Goal: Communication & Community: Answer question/provide support

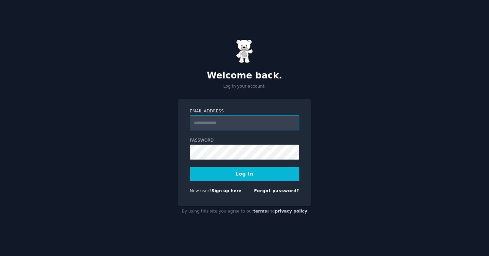
type input "**********"
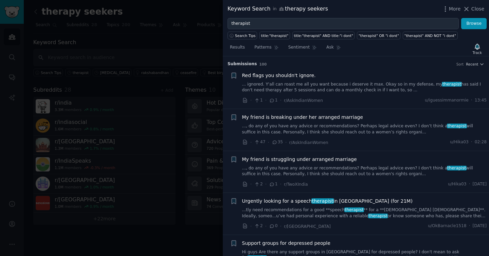
click at [385, 84] on link "... ignored. Y'all can roast me all you want because i deserve it max. Okay so …" at bounding box center [364, 88] width 245 height 12
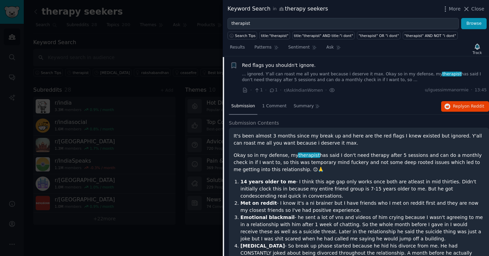
scroll to position [11, 0]
click at [458, 106] on span "Reply on Reddit" at bounding box center [468, 106] width 31 height 6
click at [320, 74] on link "... ignored. Y'all can roast me all you want because i deserve it max. Okay so …" at bounding box center [364, 77] width 245 height 12
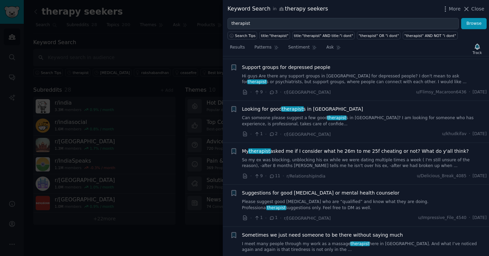
scroll to position [177, 0]
click at [315, 114] on div "Looking for good therapist s in [GEOGRAPHIC_DATA] Can someone please suggest a …" at bounding box center [364, 115] width 245 height 21
click at [315, 118] on link "Can someone please suggest a few good therapist s in [GEOGRAPHIC_DATA]? I am lo…" at bounding box center [364, 120] width 245 height 12
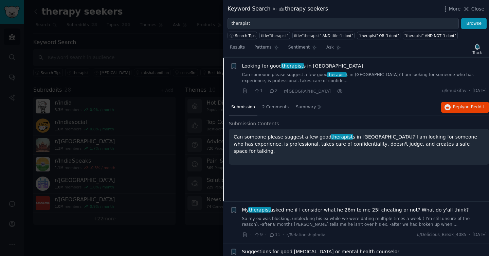
scroll to position [220, 0]
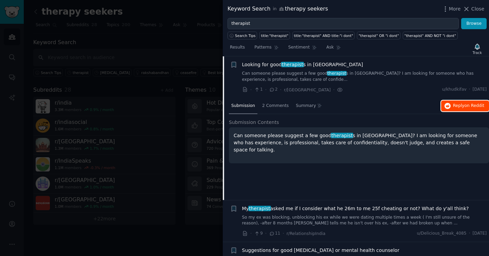
click at [457, 101] on button "Reply on Reddit" at bounding box center [465, 106] width 48 height 11
click at [310, 69] on div "Looking for good therapist s in [GEOGRAPHIC_DATA] Can someone please suggest a …" at bounding box center [364, 71] width 245 height 21
click at [310, 71] on link "Can someone please suggest a few good therapist s in [GEOGRAPHIC_DATA]? I am lo…" at bounding box center [364, 77] width 245 height 12
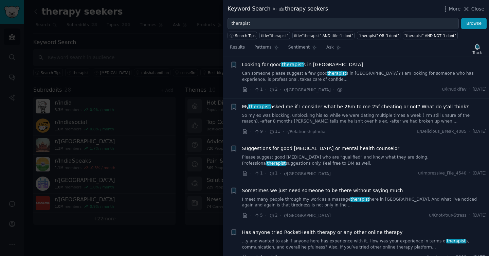
click at [370, 154] on div "Suggestions for good [MEDICAL_DATA] or mental health counselor Please suggest g…" at bounding box center [364, 155] width 245 height 21
click at [370, 157] on link "Please suggest good [MEDICAL_DATA] who are “qualified” and know what they are d…" at bounding box center [364, 161] width 245 height 12
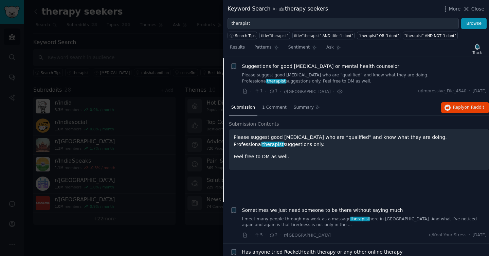
scroll to position [304, 0]
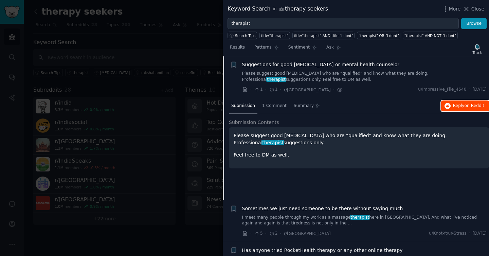
click at [460, 109] on button "Reply on Reddit" at bounding box center [465, 106] width 48 height 11
click at [276, 77] on link "Please suggest good [MEDICAL_DATA] who are “qualified” and know what they are d…" at bounding box center [364, 77] width 245 height 12
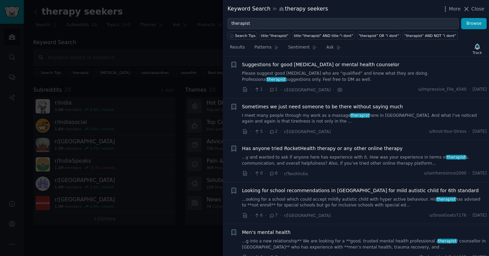
click at [350, 157] on link "...y and wanted to ask if anyone here has experience with it. How was your expe…" at bounding box center [364, 161] width 245 height 12
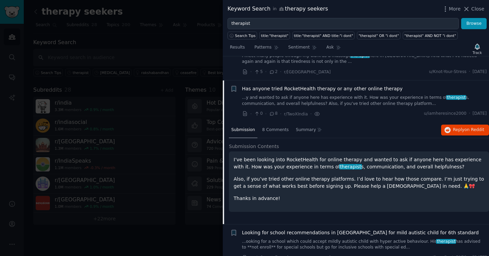
scroll to position [388, 0]
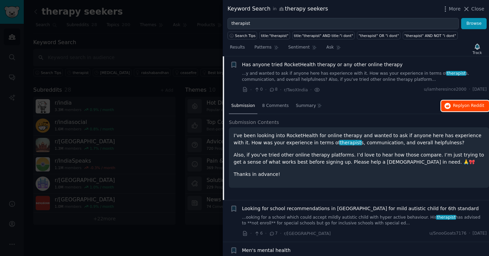
click at [452, 109] on button "Reply on Reddit" at bounding box center [465, 106] width 48 height 11
click at [263, 72] on link "...y and wanted to ask if anyone here has experience with it. How was your expe…" at bounding box center [364, 77] width 245 height 12
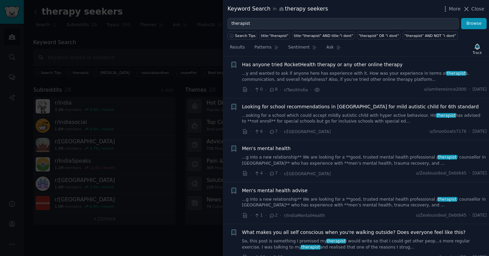
click at [285, 159] on link "...g into a new relationship** We are looking for a **good, trusted mental heal…" at bounding box center [364, 161] width 245 height 12
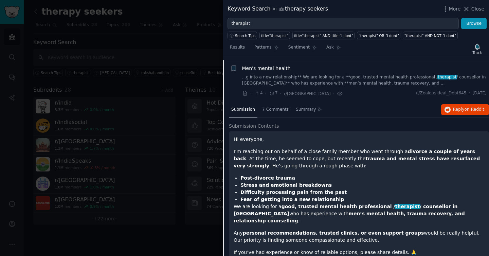
scroll to position [472, 0]
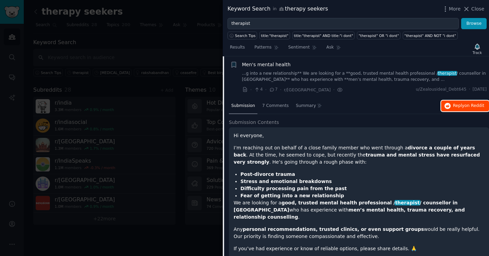
click at [455, 104] on span "Reply on Reddit" at bounding box center [468, 106] width 31 height 6
click at [328, 77] on link "...g into a new relationship** We are looking for a **good, trusted mental heal…" at bounding box center [364, 77] width 245 height 12
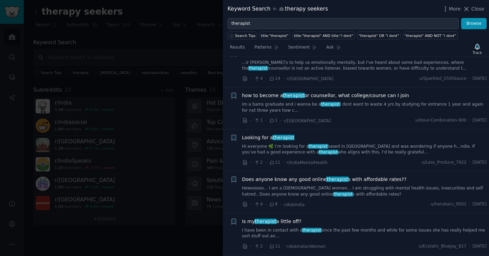
scroll to position [610, 0]
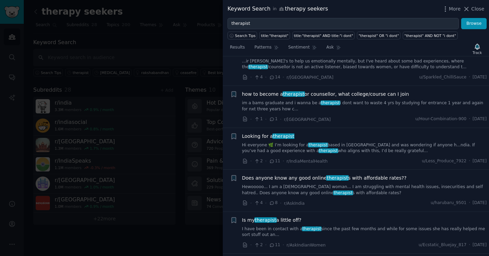
click at [296, 146] on link "Hi everyone 🌿 I’m looking for a therapist based in [GEOGRAPHIC_DATA] and was wo…" at bounding box center [364, 148] width 245 height 12
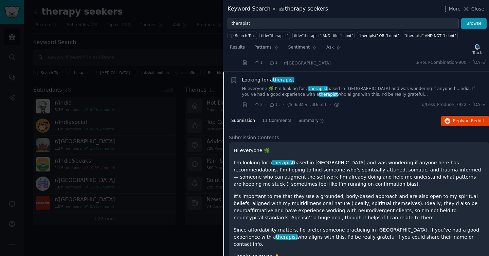
scroll to position [682, 0]
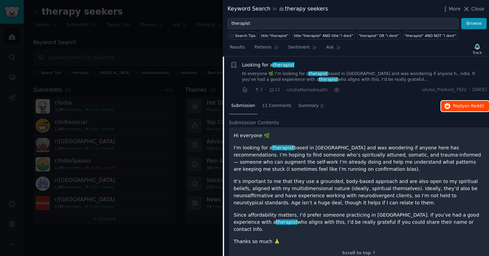
click at [468, 102] on button "Reply on Reddit" at bounding box center [465, 106] width 48 height 11
click at [295, 77] on link "Hi everyone 🌿 I’m looking for a therapist based in [GEOGRAPHIC_DATA] and was wo…" at bounding box center [364, 77] width 245 height 12
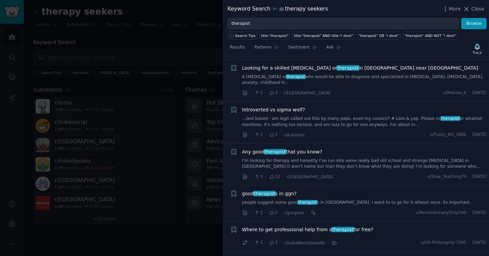
scroll to position [850, 0]
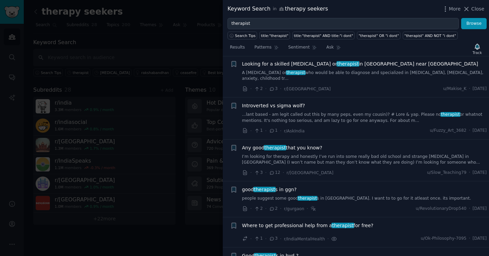
click at [266, 154] on link "I’m looking for therapy and honestly I’ve run into some really bad old school a…" at bounding box center [364, 160] width 245 height 12
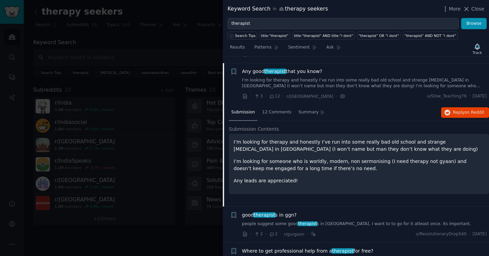
scroll to position [928, 0]
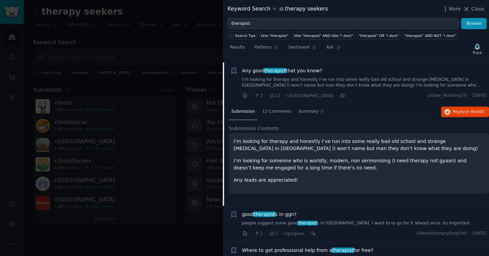
click at [475, 104] on div "Submission 12 Comments Summary Reply on Reddit" at bounding box center [359, 112] width 260 height 16
click at [475, 109] on span "on Reddit" at bounding box center [475, 111] width 20 height 5
click at [276, 80] on link "I’m looking for therapy and honestly I’ve run into some really bad old school a…" at bounding box center [364, 83] width 245 height 12
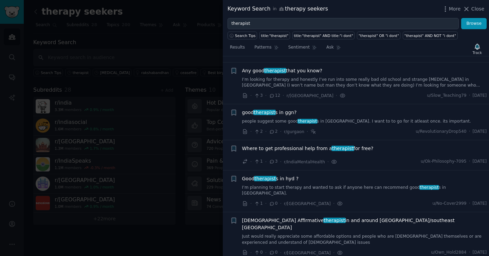
click at [292, 119] on link "people suggest some good therapist s in [GEOGRAPHIC_DATA]. I want to to go for …" at bounding box center [364, 122] width 245 height 6
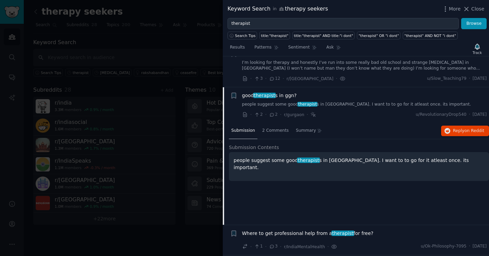
scroll to position [969, 0]
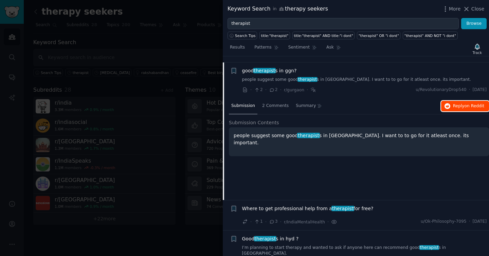
click at [462, 105] on button "Reply on Reddit" at bounding box center [465, 106] width 48 height 11
click at [288, 77] on link "people suggest some good therapist s in [GEOGRAPHIC_DATA]. I want to to go for …" at bounding box center [364, 80] width 245 height 6
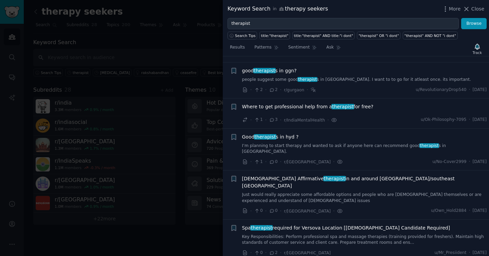
click at [282, 192] on link "Just would really appreciate some affordable options and people who are [DEMOGR…" at bounding box center [364, 198] width 245 height 12
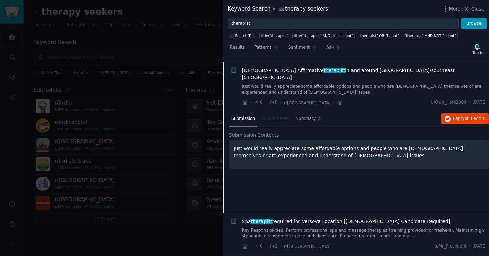
scroll to position [1077, 0]
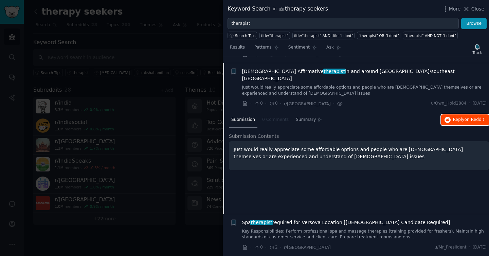
click at [457, 114] on button "Reply on Reddit" at bounding box center [465, 119] width 48 height 11
click at [280, 85] on link "Just would really appreciate some affordable options and people who are [DEMOGR…" at bounding box center [364, 91] width 245 height 12
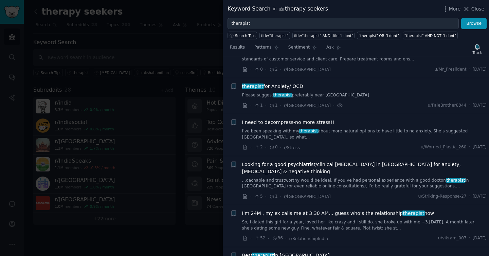
scroll to position [1156, 0]
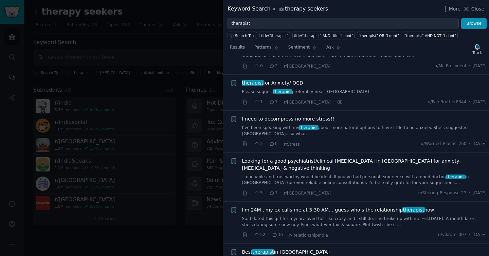
click at [300, 174] on link "...oachable and trustworthy would be ideal. If you’ve had personal experience w…" at bounding box center [364, 180] width 245 height 12
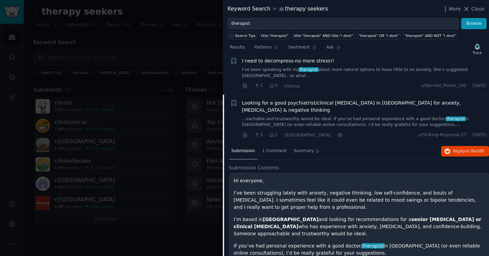
scroll to position [1233, 0]
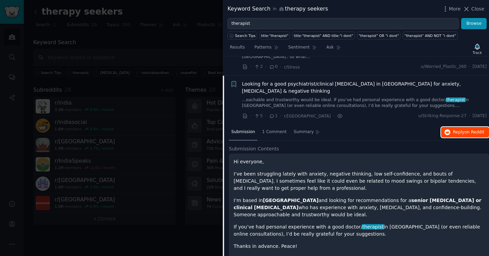
click at [448, 127] on button "Reply on Reddit" at bounding box center [465, 132] width 48 height 11
